Goal: Transaction & Acquisition: Purchase product/service

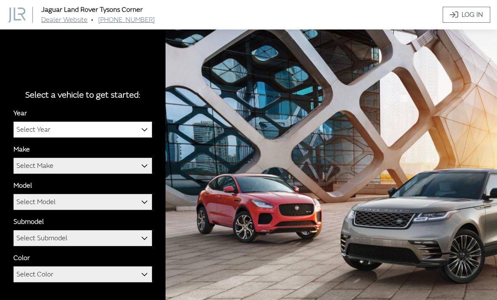
click at [275, 296] on img at bounding box center [368, 183] width 407 height 309
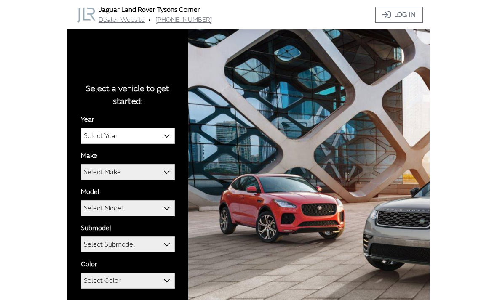
scroll to position [29, 0]
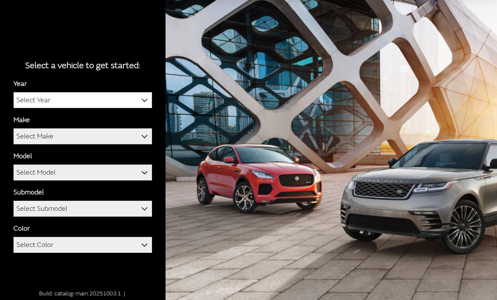
click at [141, 96] on b at bounding box center [141, 96] width 0 height 0
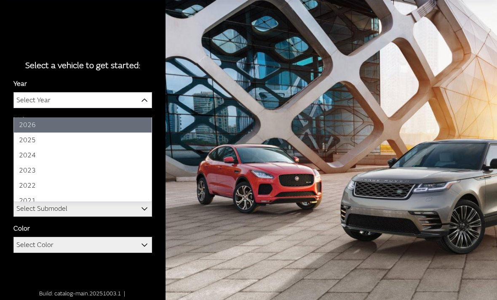
select select "43"
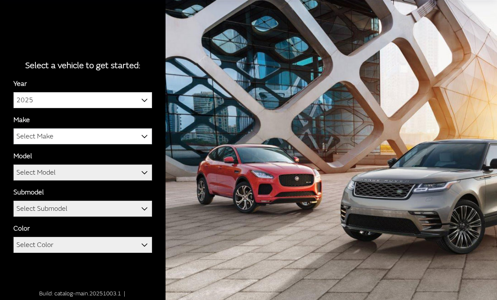
click at [141, 132] on b at bounding box center [141, 132] width 0 height 0
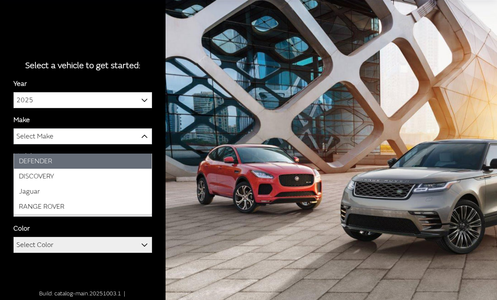
select select "66"
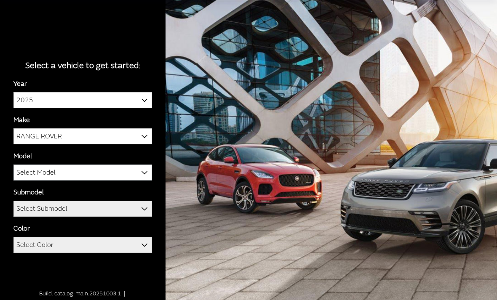
click at [147, 179] on span at bounding box center [144, 172] width 14 height 14
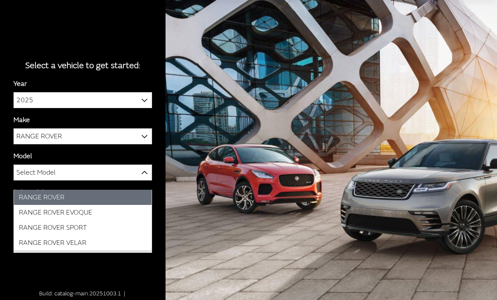
select select "1348"
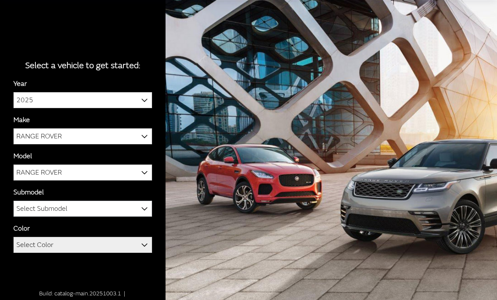
click at [141, 204] on b at bounding box center [141, 204] width 0 height 0
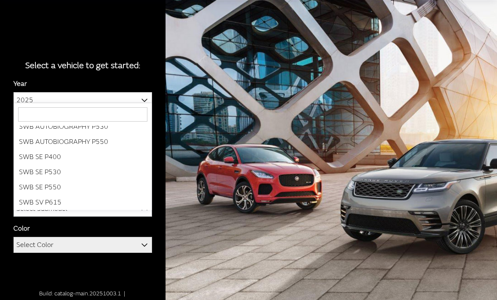
scroll to position [83, 0]
select select "4499"
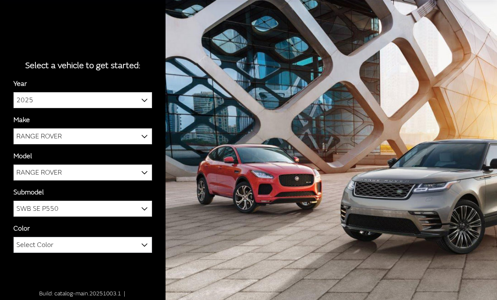
click at [141, 240] on b at bounding box center [141, 240] width 0 height 0
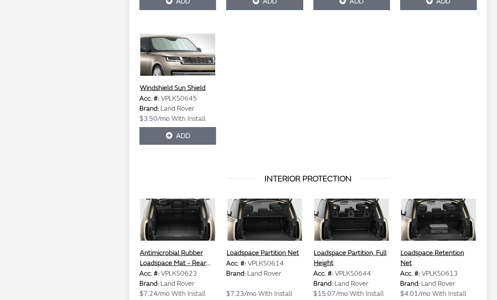
scroll to position [2080, 0]
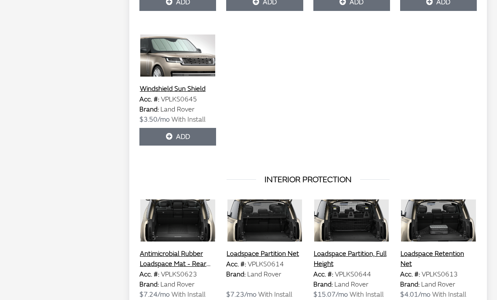
click at [187, 146] on button "Add" at bounding box center [177, 137] width 77 height 18
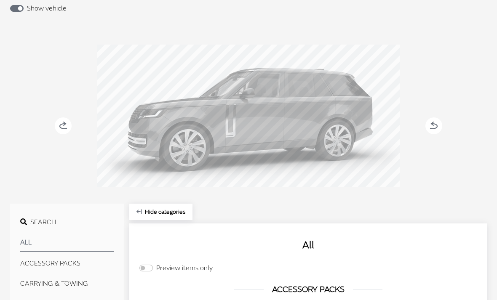
scroll to position [0, 0]
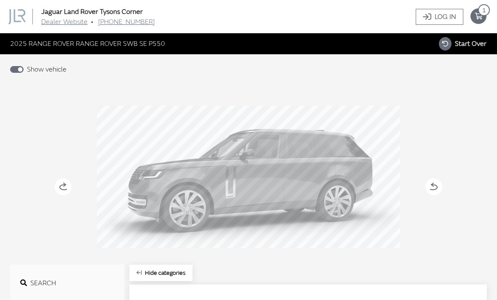
click at [482, 11] on span "1" at bounding box center [484, 10] width 12 height 12
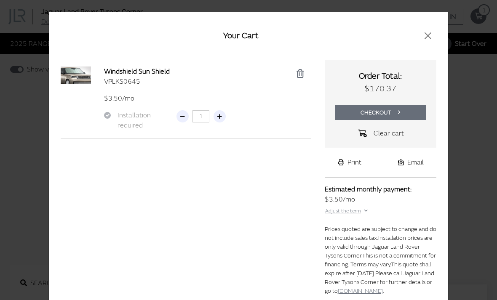
click at [386, 109] on button "Checkout" at bounding box center [380, 112] width 91 height 15
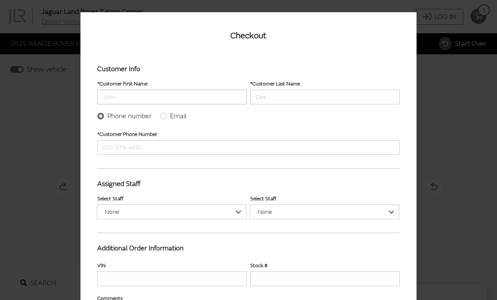
click at [169, 97] on input "Customer First Name" at bounding box center [171, 97] width 149 height 15
type input "[PERSON_NAME]"
click at [278, 97] on input "Customer Last Name" at bounding box center [324, 97] width 149 height 15
type input "[PERSON_NAME]"
click at [150, 145] on input "Customer Phone Number" at bounding box center [248, 147] width 302 height 15
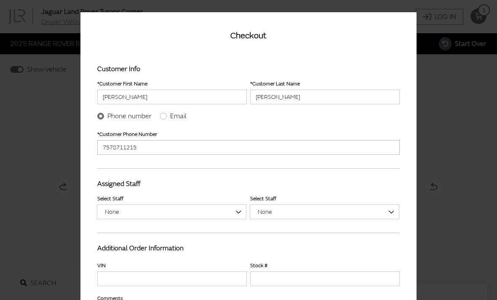
scroll to position [10, 0]
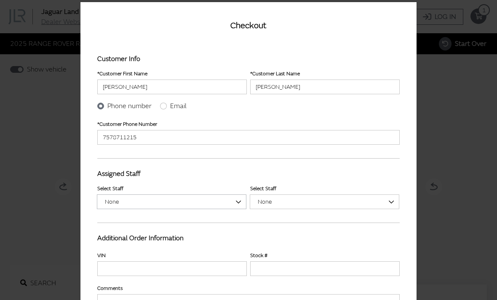
click at [242, 201] on span at bounding box center [239, 202] width 14 height 14
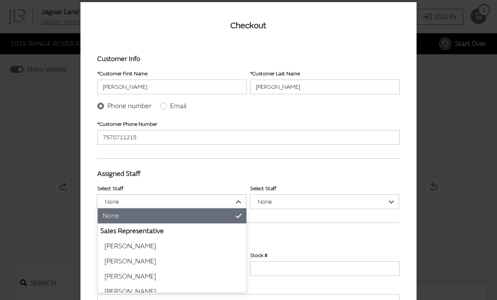
type input "[PHONE_NUMBER]"
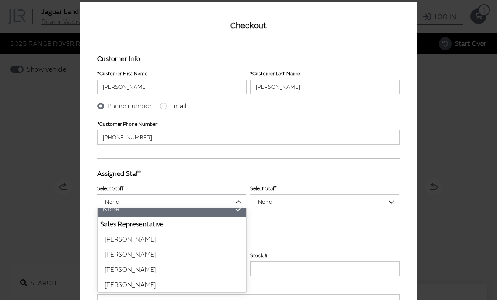
scroll to position [7, 0]
select select "1360751"
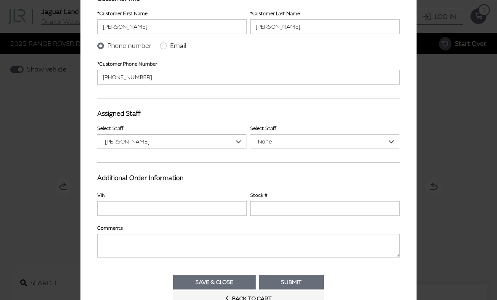
scroll to position [96, 0]
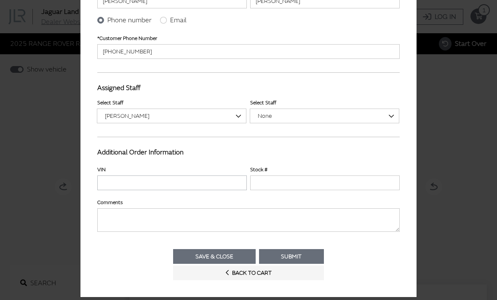
click at [200, 182] on input "VIN" at bounding box center [171, 183] width 149 height 15
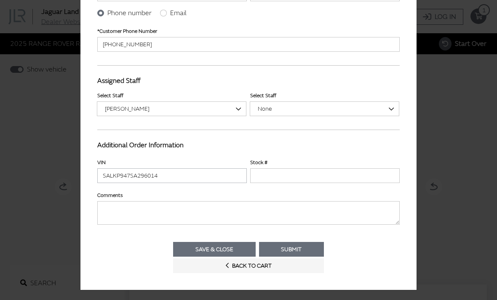
scroll to position [103, 0]
type input "SALKP947SA296014"
click at [302, 249] on button "Submit" at bounding box center [291, 249] width 65 height 15
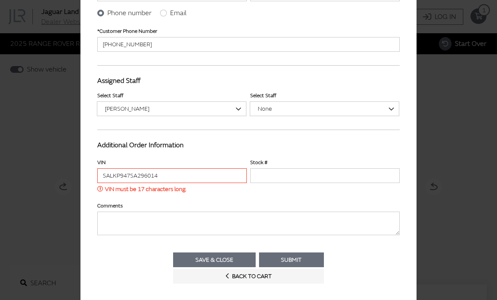
click at [124, 168] on input "SALKP947SA296014" at bounding box center [171, 175] width 149 height 15
type input "[US_VEHICLE_IDENTIFICATION_NUMBER]"
click at [298, 258] on button "Submit" at bounding box center [291, 260] width 65 height 15
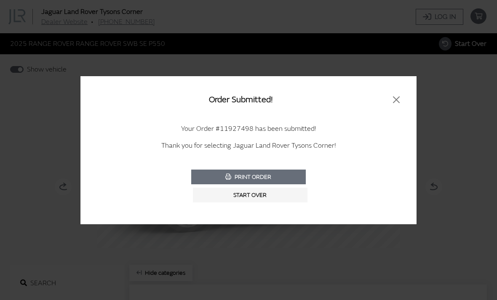
click at [394, 184] on div "Print Order Start Over Close" at bounding box center [248, 188] width 299 height 36
click at [253, 177] on button "Print Order" at bounding box center [248, 177] width 114 height 15
click at [399, 95] on button "Close" at bounding box center [396, 99] width 23 height 13
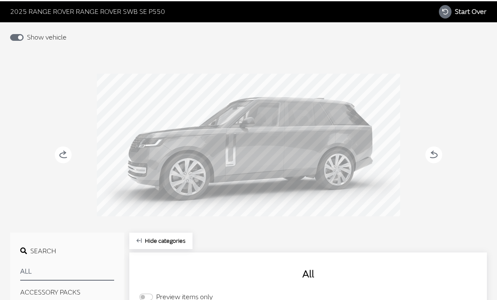
scroll to position [0, 0]
